Goal: Task Accomplishment & Management: Manage account settings

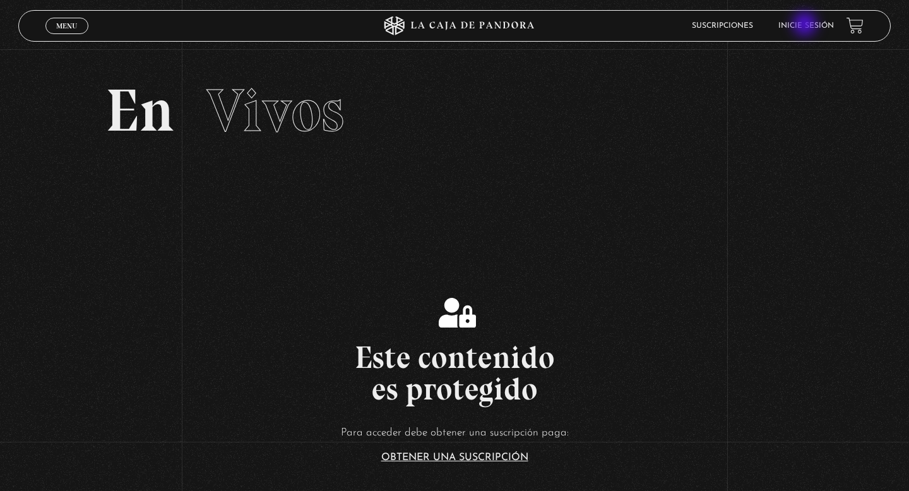
click at [806, 25] on link "Inicie sesión" at bounding box center [806, 26] width 56 height 8
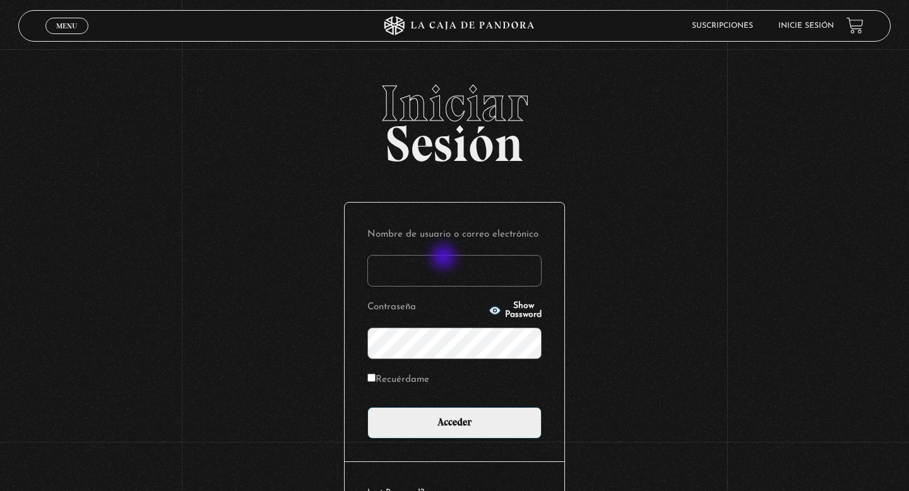
click at [445, 258] on input "Nombre de usuario o correo electrónico" at bounding box center [454, 271] width 174 height 32
type input "berenice.rom@gmail.com"
click at [370, 376] on input "Recuérdame" at bounding box center [371, 378] width 8 height 8
checkbox input "true"
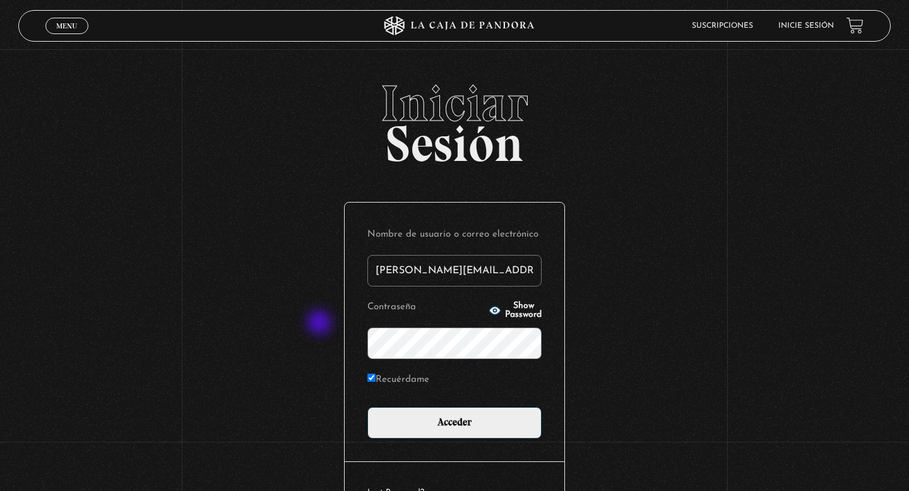
click at [316, 322] on div "Iniciar Sesión Nombre de usuario o correo electrónico berenice.rom@gmail.com Co…" at bounding box center [454, 320] width 909 height 484
click at [513, 360] on form "Nombre de usuario o correo electrónico berenice.rom@gmail.com Contraseña Show P…" at bounding box center [454, 331] width 174 height 213
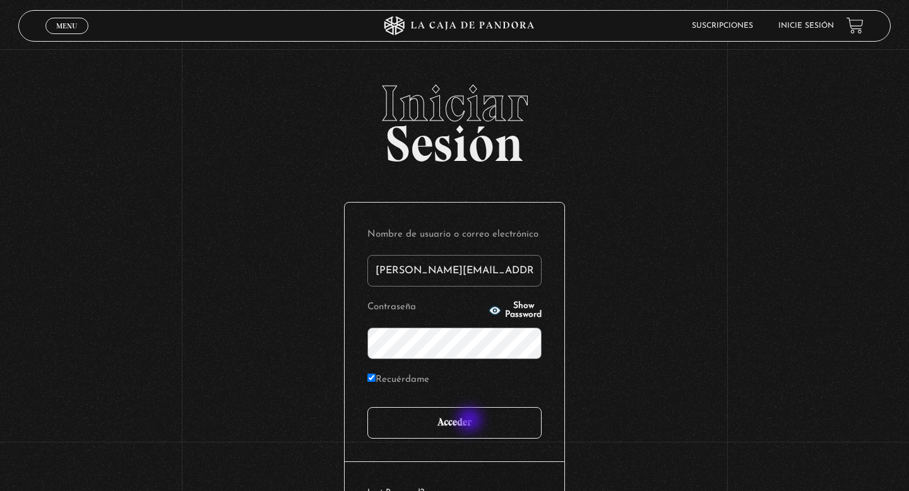
click at [470, 424] on input "Acceder" at bounding box center [454, 423] width 174 height 32
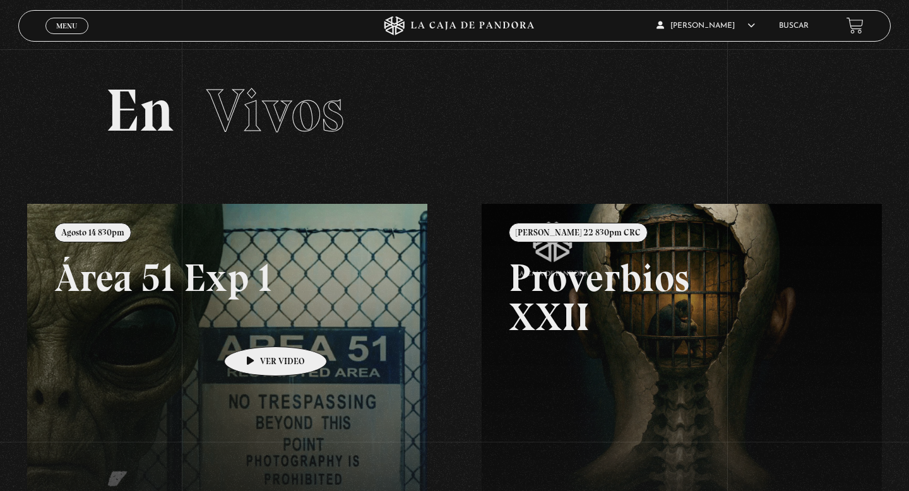
click at [256, 328] on link at bounding box center [481, 449] width 909 height 491
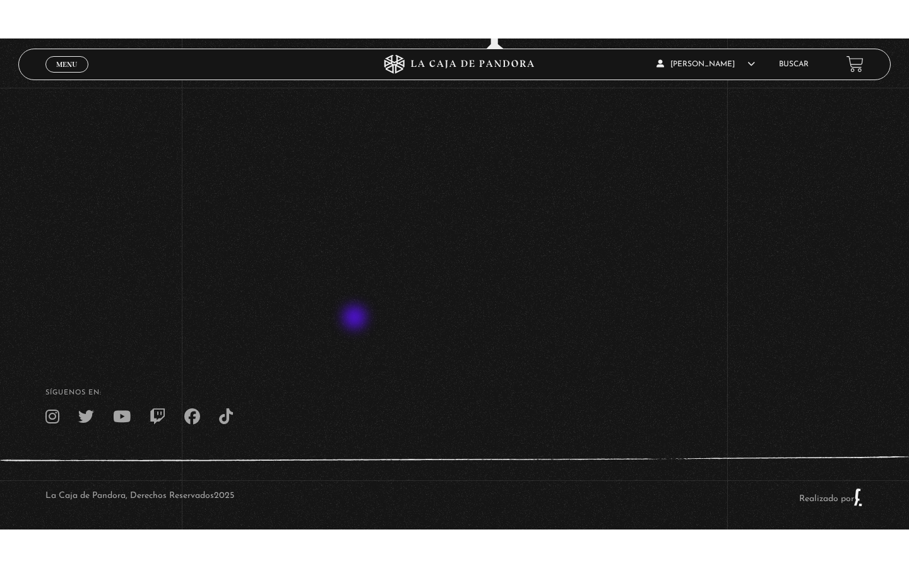
scroll to position [122, 0]
